Goal: Task Accomplishment & Management: Manage account settings

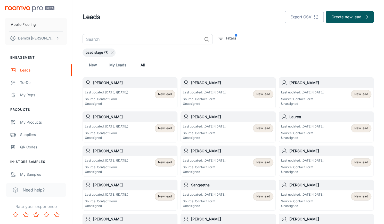
click at [128, 99] on p "Source: Contact Form" at bounding box center [106, 99] width 43 height 5
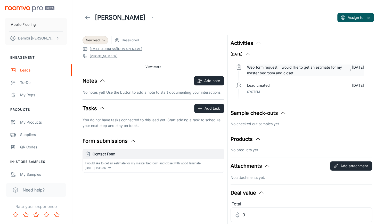
click at [352, 69] on icon at bounding box center [350, 70] width 4 height 5
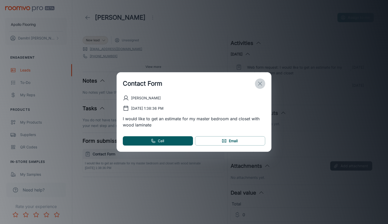
click at [261, 85] on line "exit" at bounding box center [260, 84] width 4 height 4
